Goal: Find specific page/section: Find specific page/section

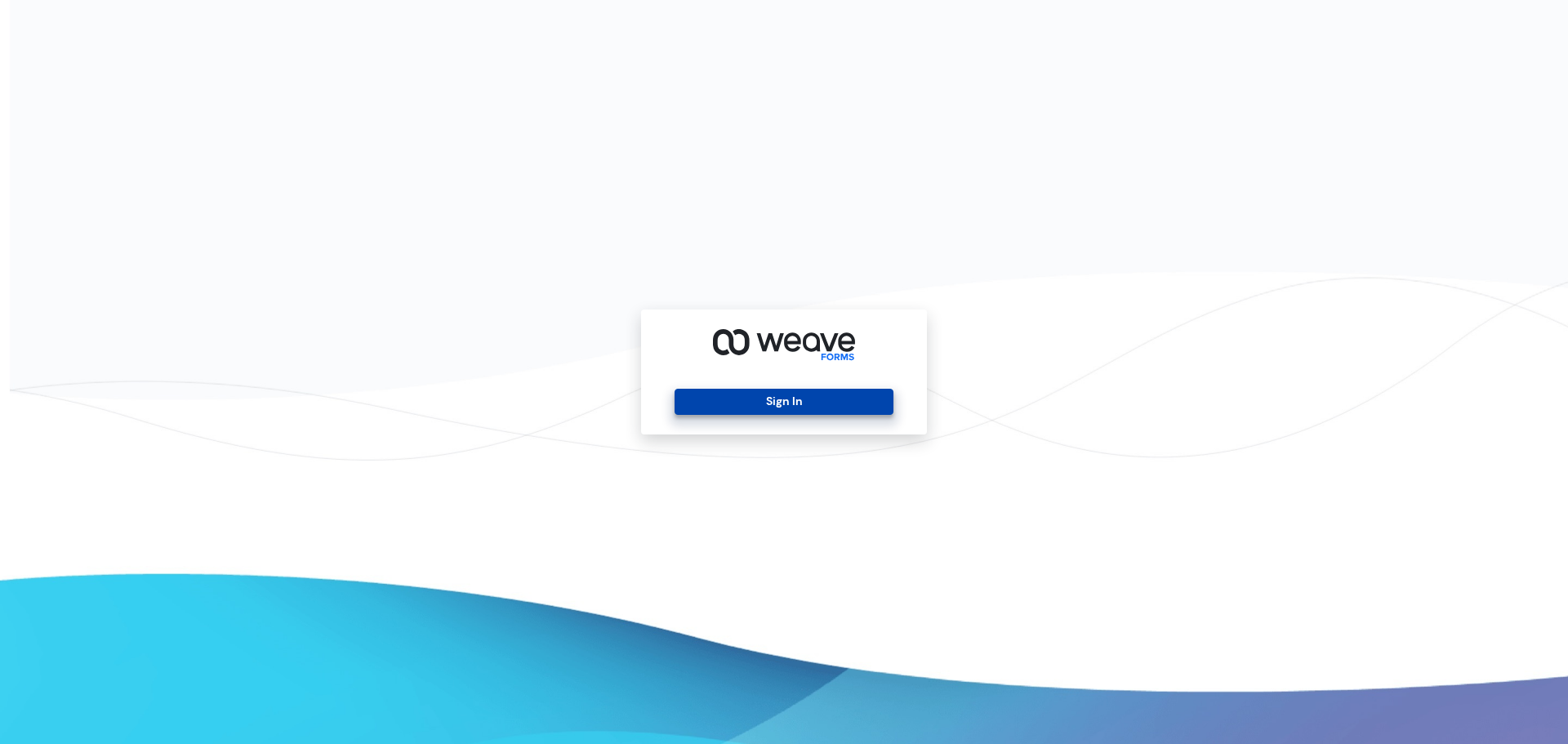
click at [775, 408] on button "Sign In" at bounding box center [783, 402] width 218 height 26
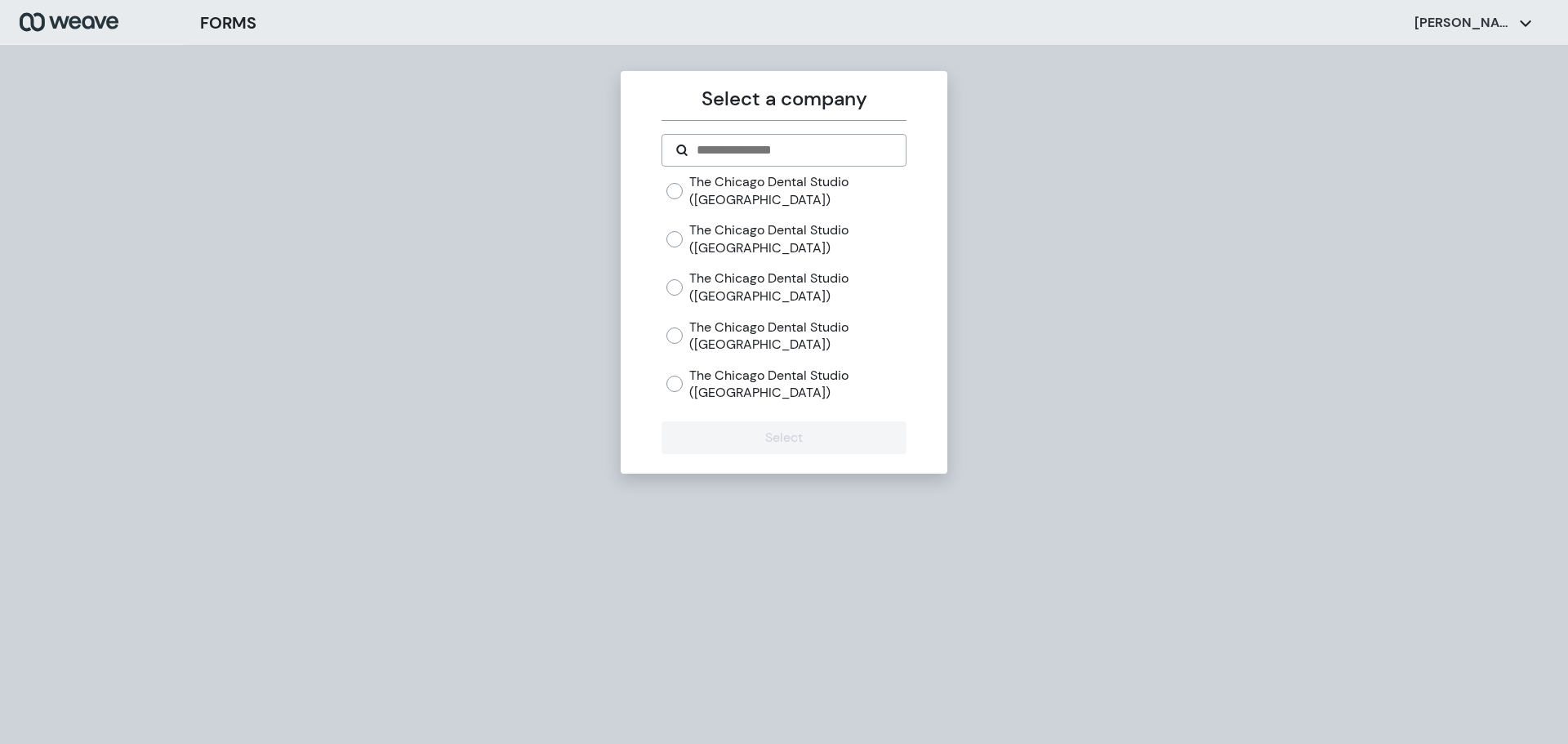
click at [740, 226] on label "The Chicago Dental Studio ([GEOGRAPHIC_DATA])" at bounding box center [797, 239] width 217 height 35
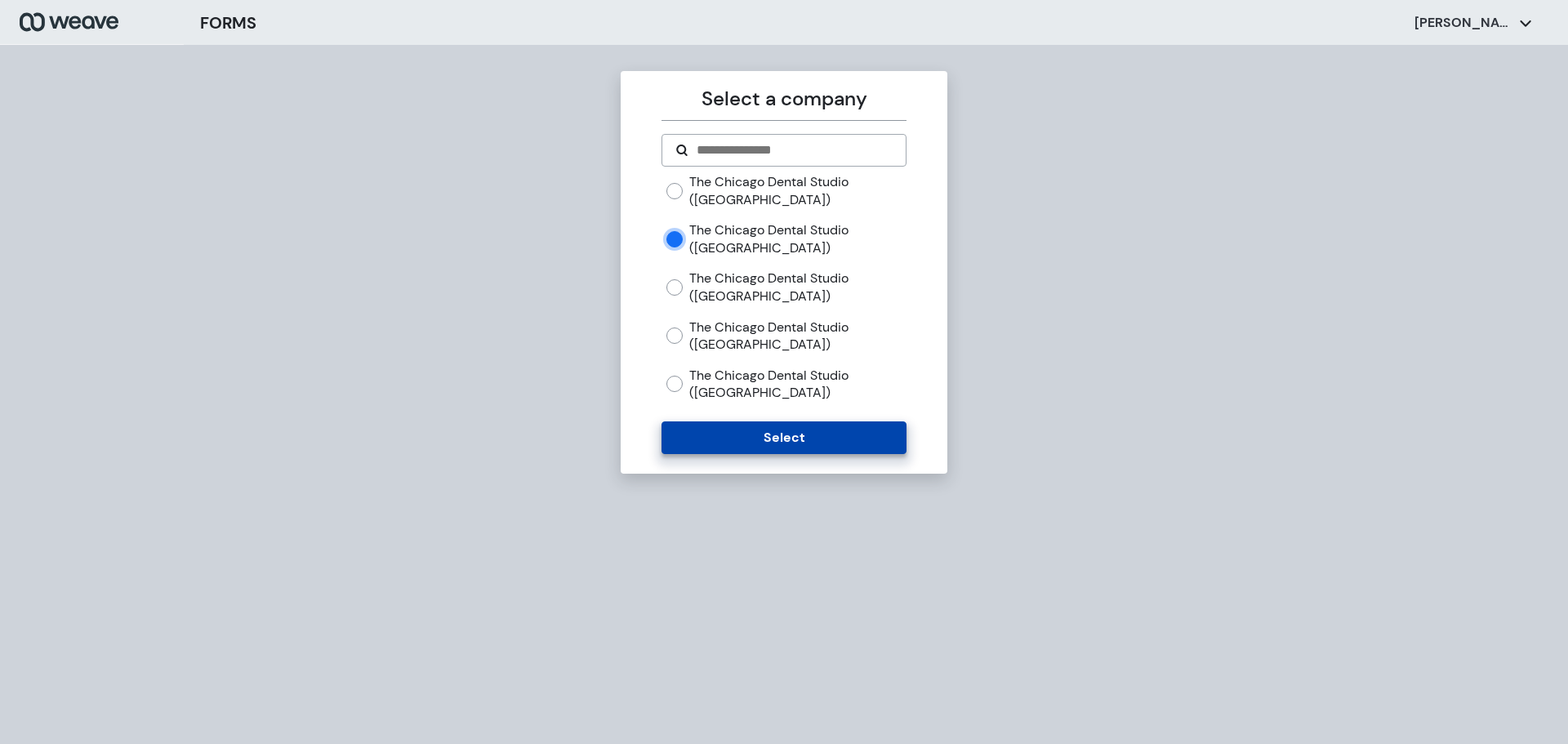
click at [724, 447] on button "Select" at bounding box center [784, 438] width 244 height 33
